Goal: Information Seeking & Learning: Learn about a topic

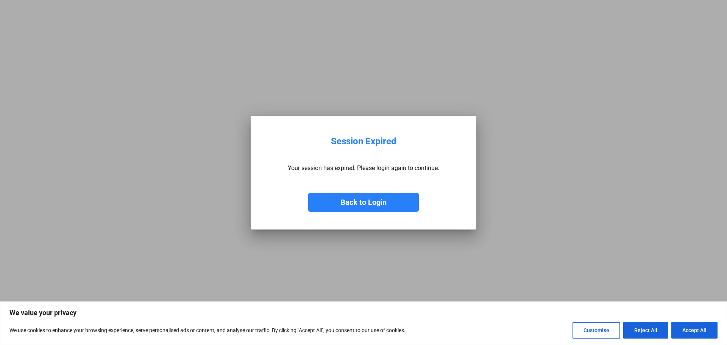
click at [394, 199] on button "Back to Login" at bounding box center [363, 202] width 111 height 19
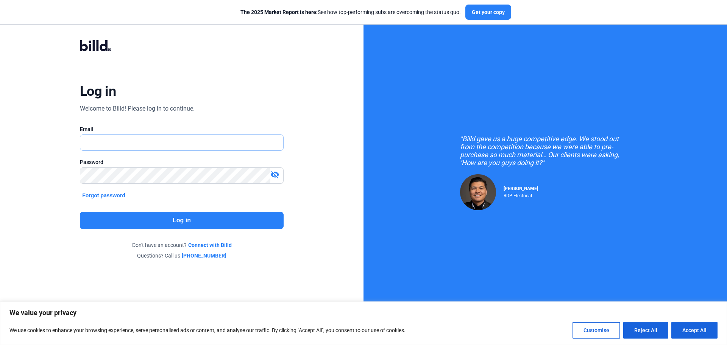
type input "[EMAIL_ADDRESS][DOMAIN_NAME]"
click at [213, 223] on button "Log in" at bounding box center [182, 220] width 204 height 17
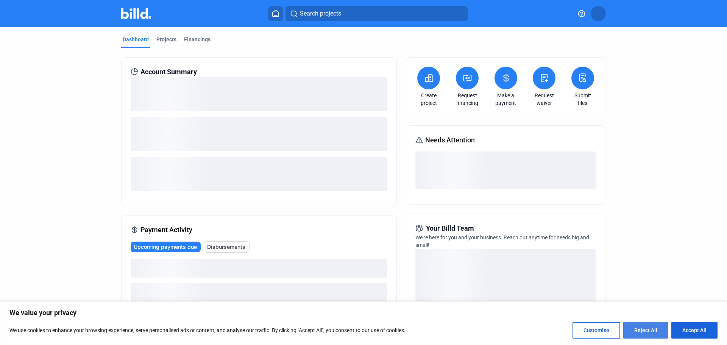
click at [653, 330] on button "Reject All" at bounding box center [645, 330] width 45 height 17
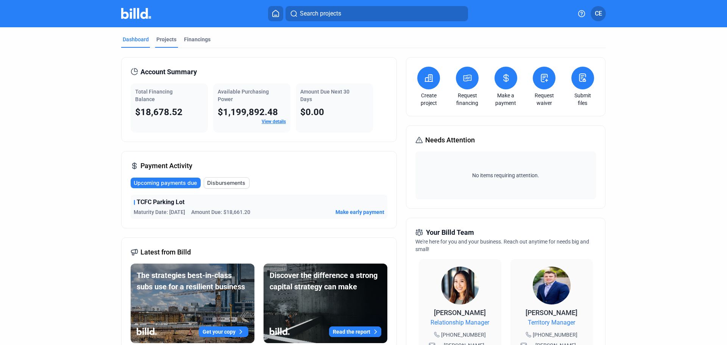
click at [172, 37] on div "Projects" at bounding box center [166, 40] width 20 height 8
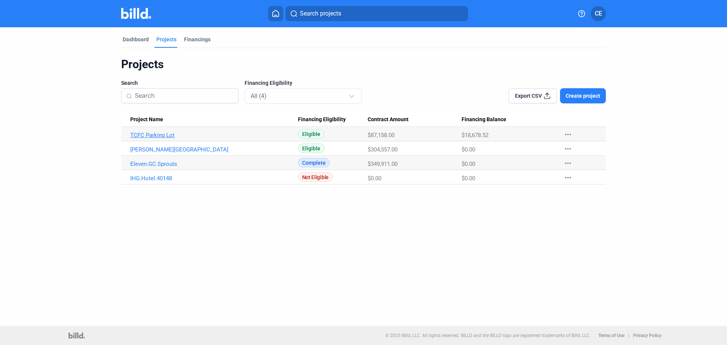
click at [156, 135] on link "TCFC Parking Lot" at bounding box center [214, 135] width 168 height 7
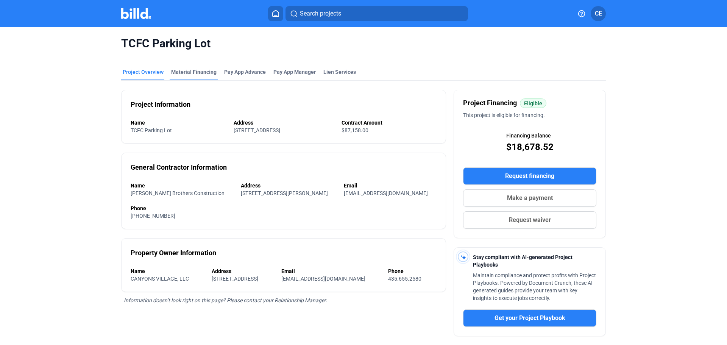
click at [194, 69] on div "Material Financing" at bounding box center [193, 72] width 45 height 8
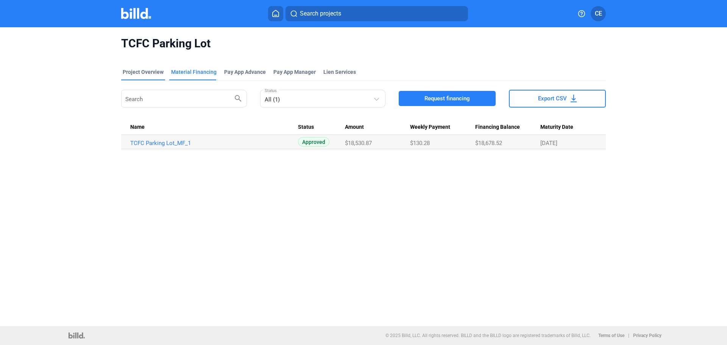
click at [138, 73] on div "Project Overview" at bounding box center [143, 72] width 41 height 8
